Goal: Find specific page/section: Find specific page/section

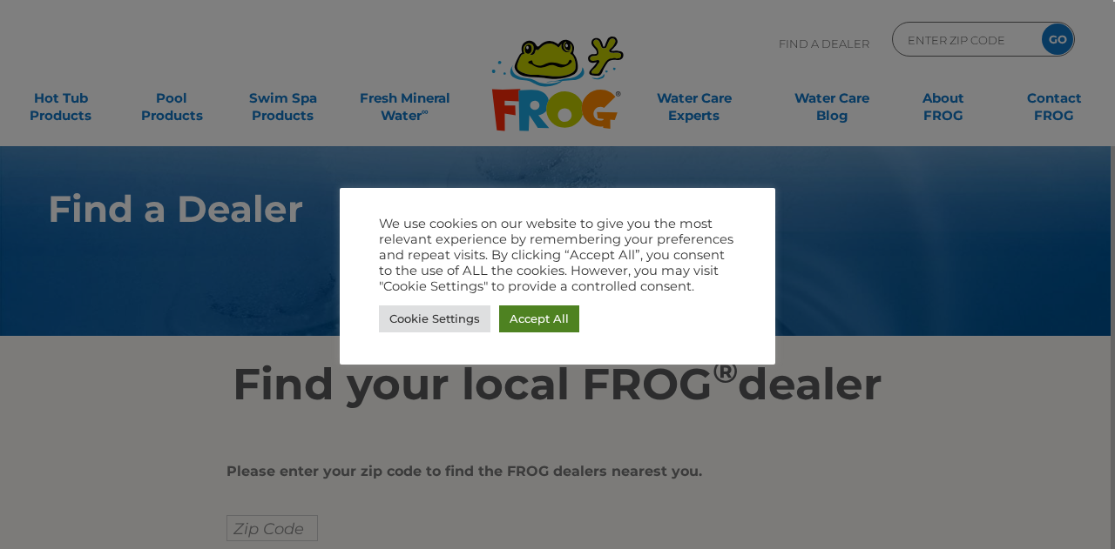
click at [562, 315] on link "Accept All" at bounding box center [539, 319] width 80 height 27
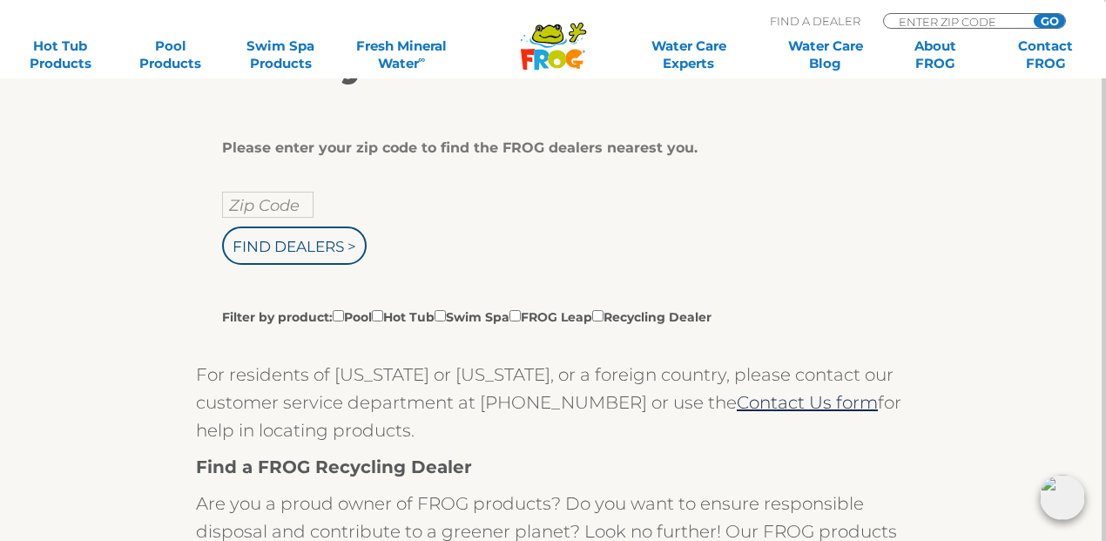
scroll to position [348, 0]
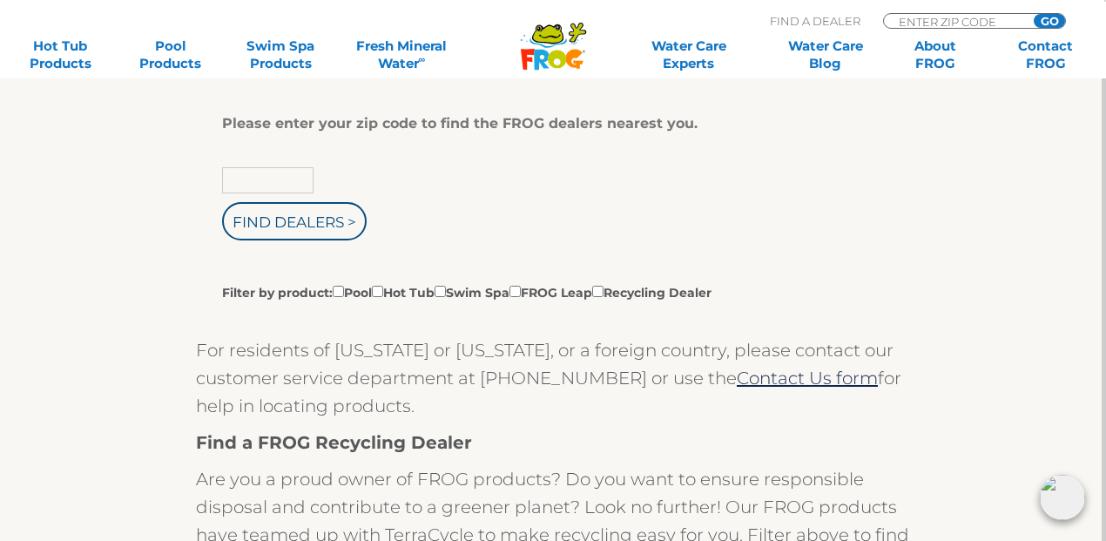
click at [303, 180] on input "text" at bounding box center [267, 180] width 91 height 26
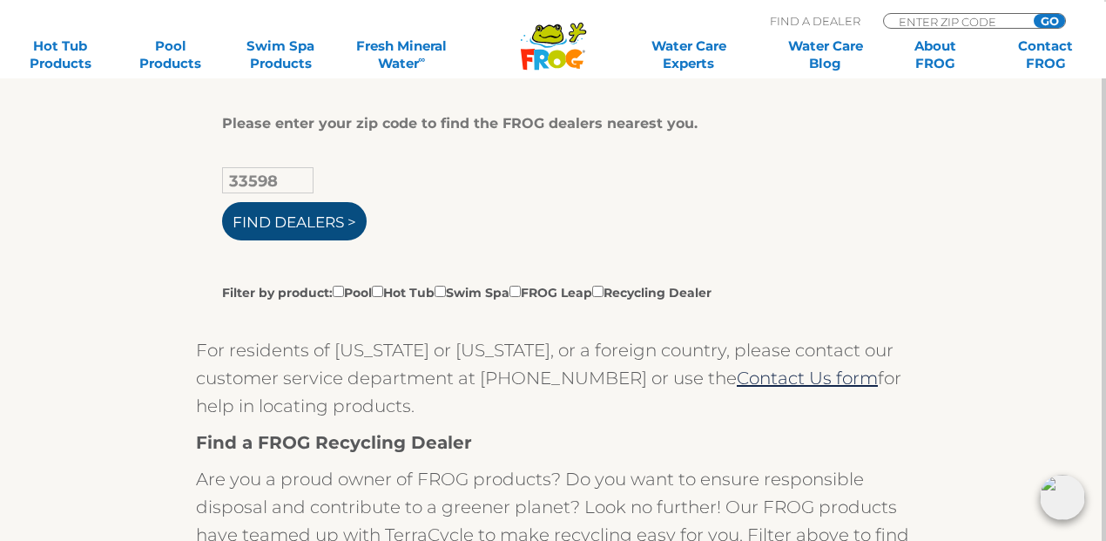
type input "33598"
click at [321, 215] on input "Find Dealers >" at bounding box center [294, 221] width 145 height 38
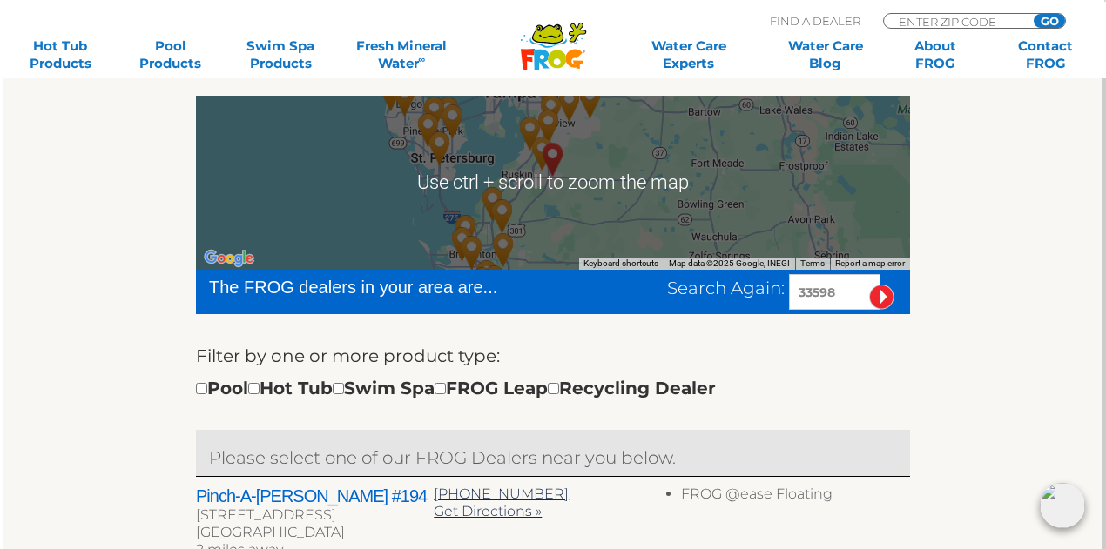
scroll to position [348, 0]
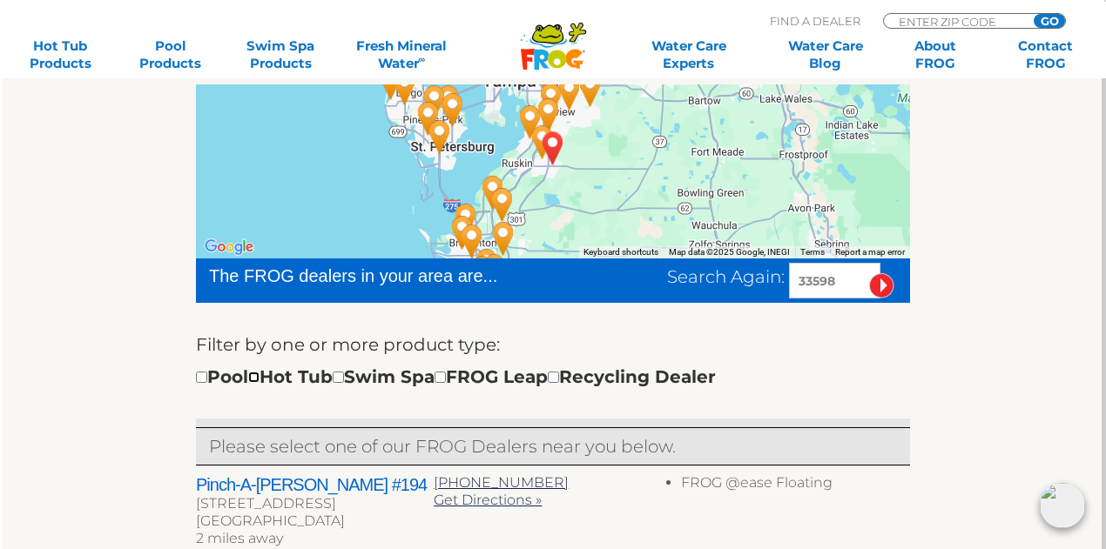
click at [259, 377] on input "checkbox" at bounding box center [253, 377] width 11 height 11
checkbox input "true"
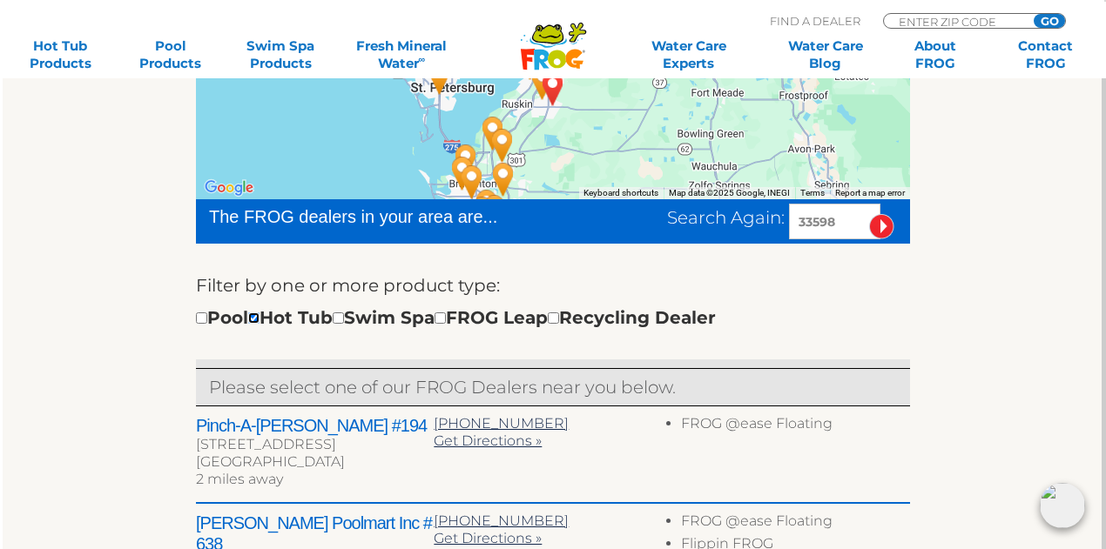
scroll to position [435, 0]
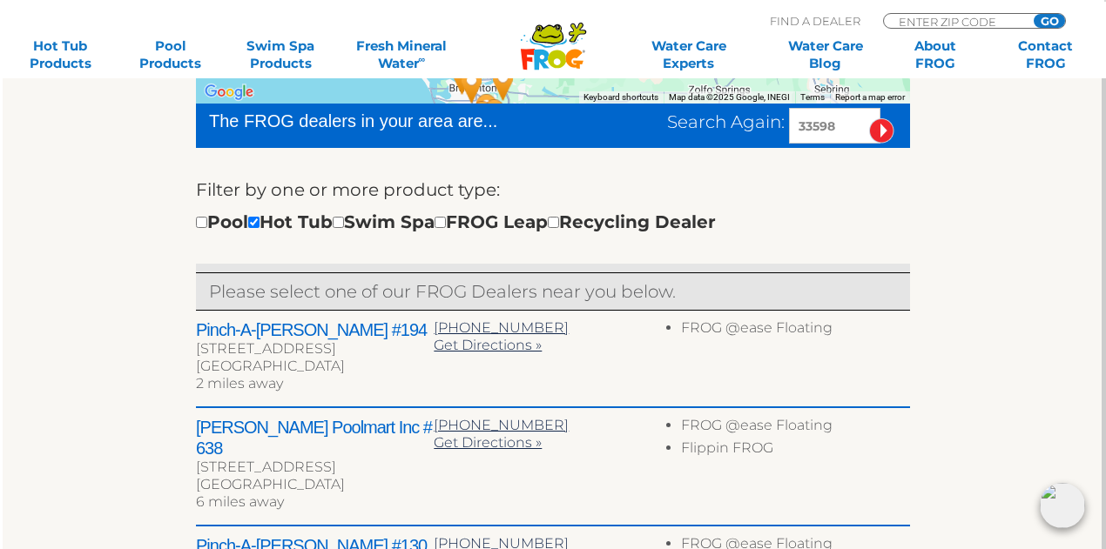
scroll to position [520, 0]
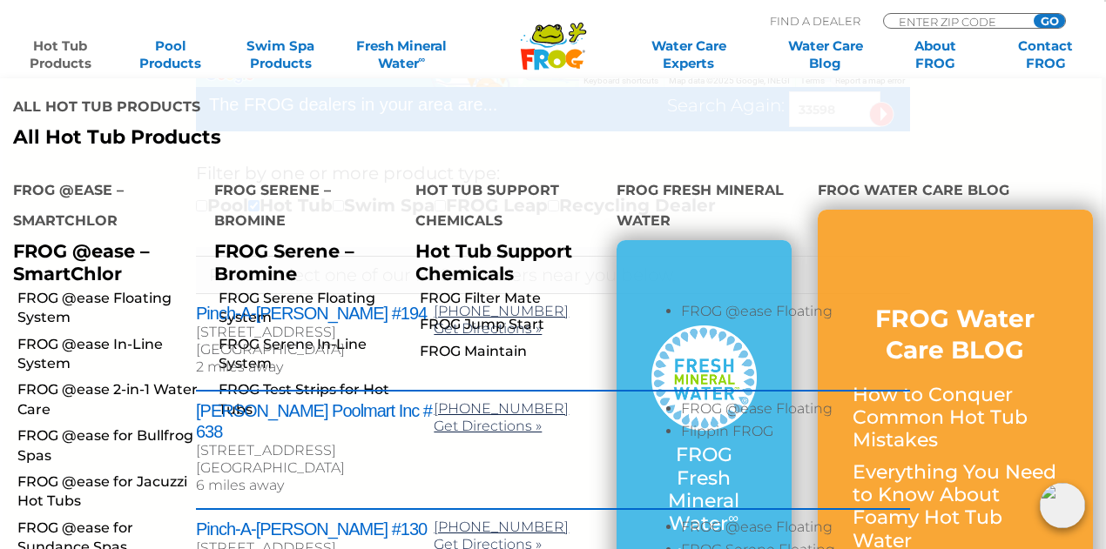
click at [71, 45] on link "Hot Tub Products" at bounding box center [59, 54] width 85 height 35
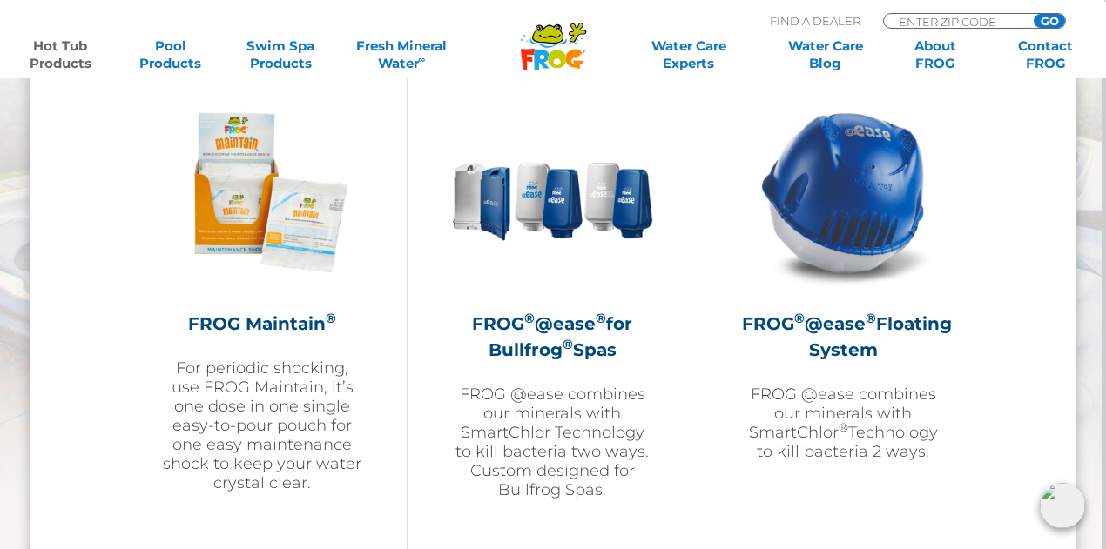
scroll to position [2090, 0]
